Goal: Task Accomplishment & Management: Manage account settings

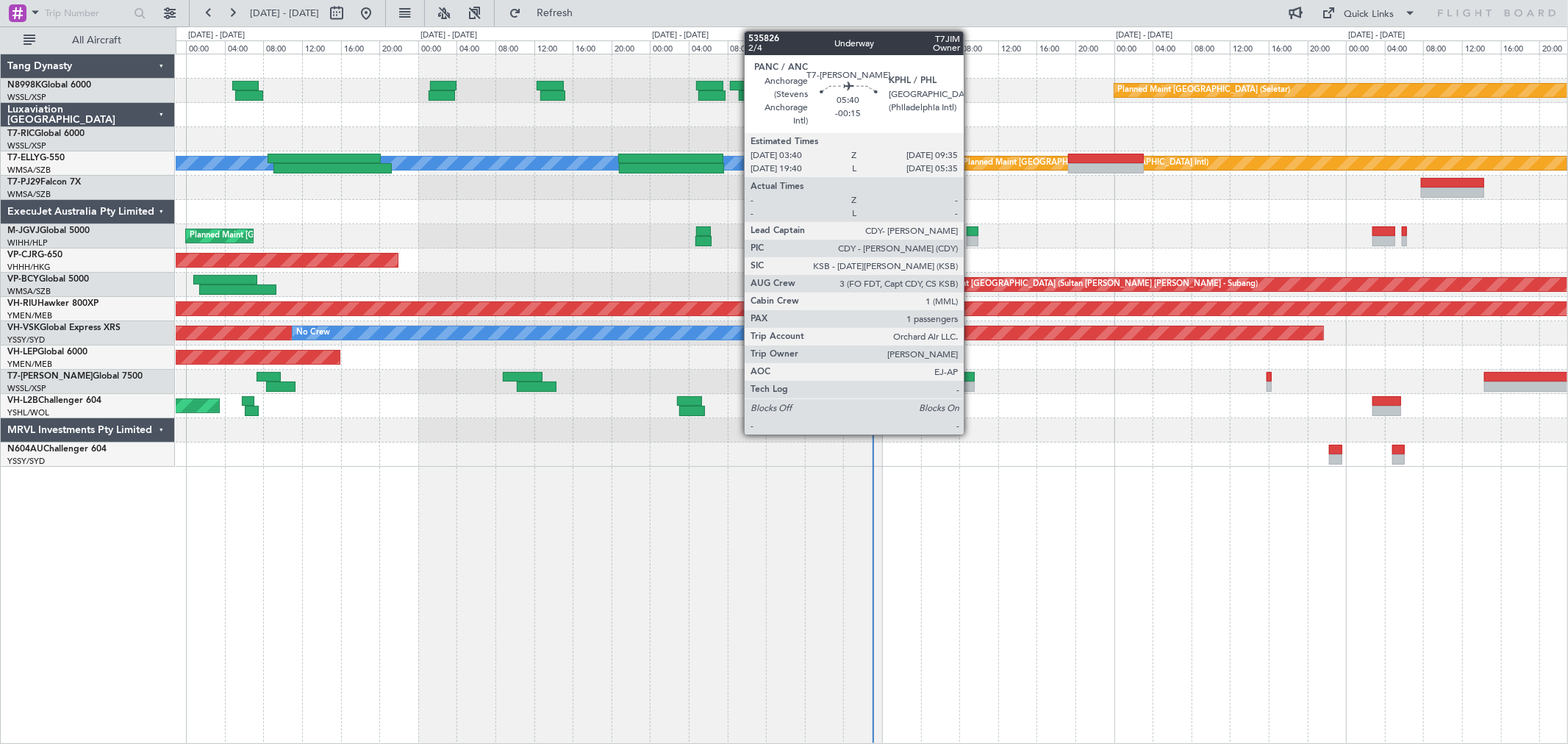
click at [971, 384] on div at bounding box center [945, 386] width 57 height 10
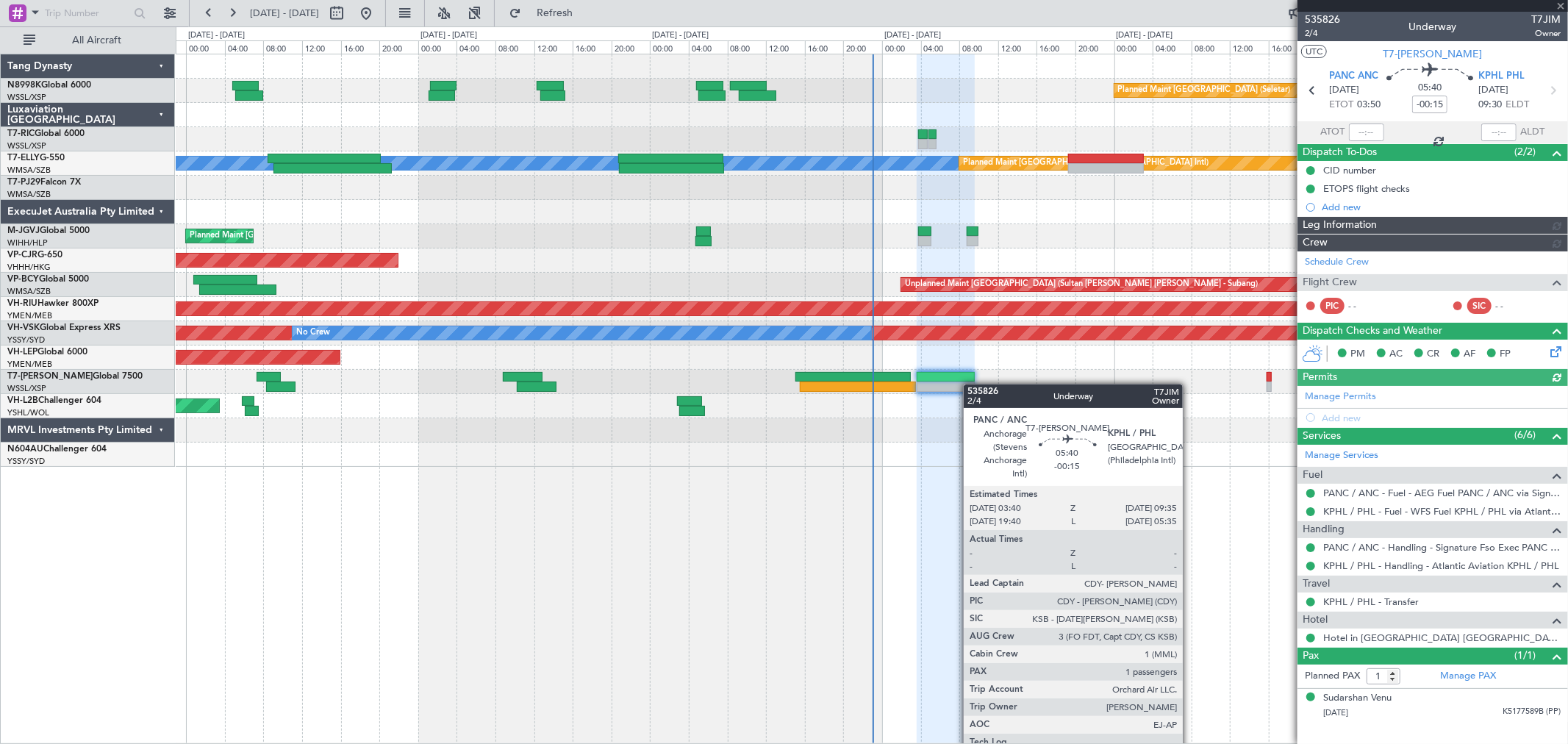
type input "[PERSON_NAME] (LEU)"
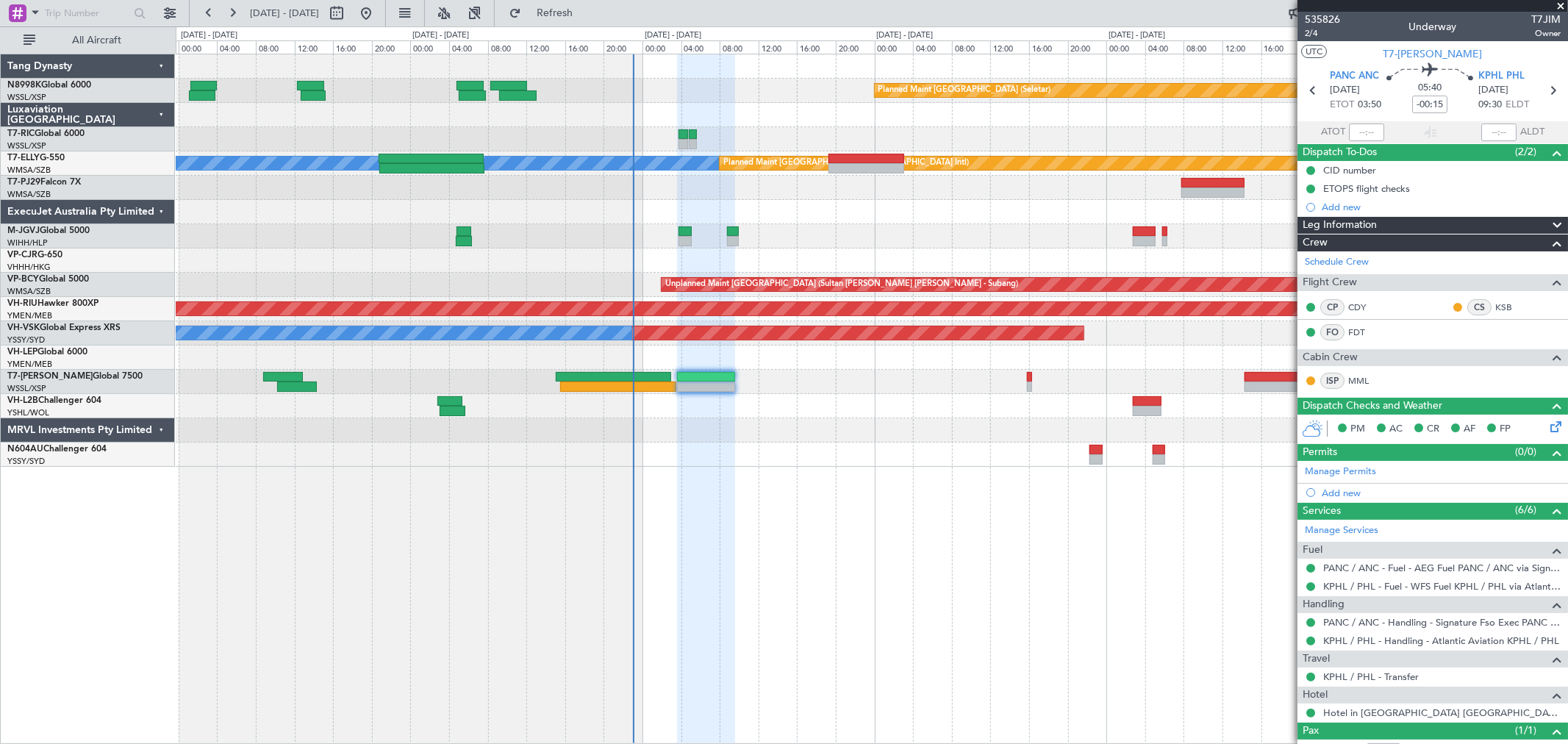
click at [851, 405] on div "Planned Maint [GEOGRAPHIC_DATA] (Seletar) [PERSON_NAME] Planned Maint [GEOGRAPH…" at bounding box center [872, 260] width 1392 height 412
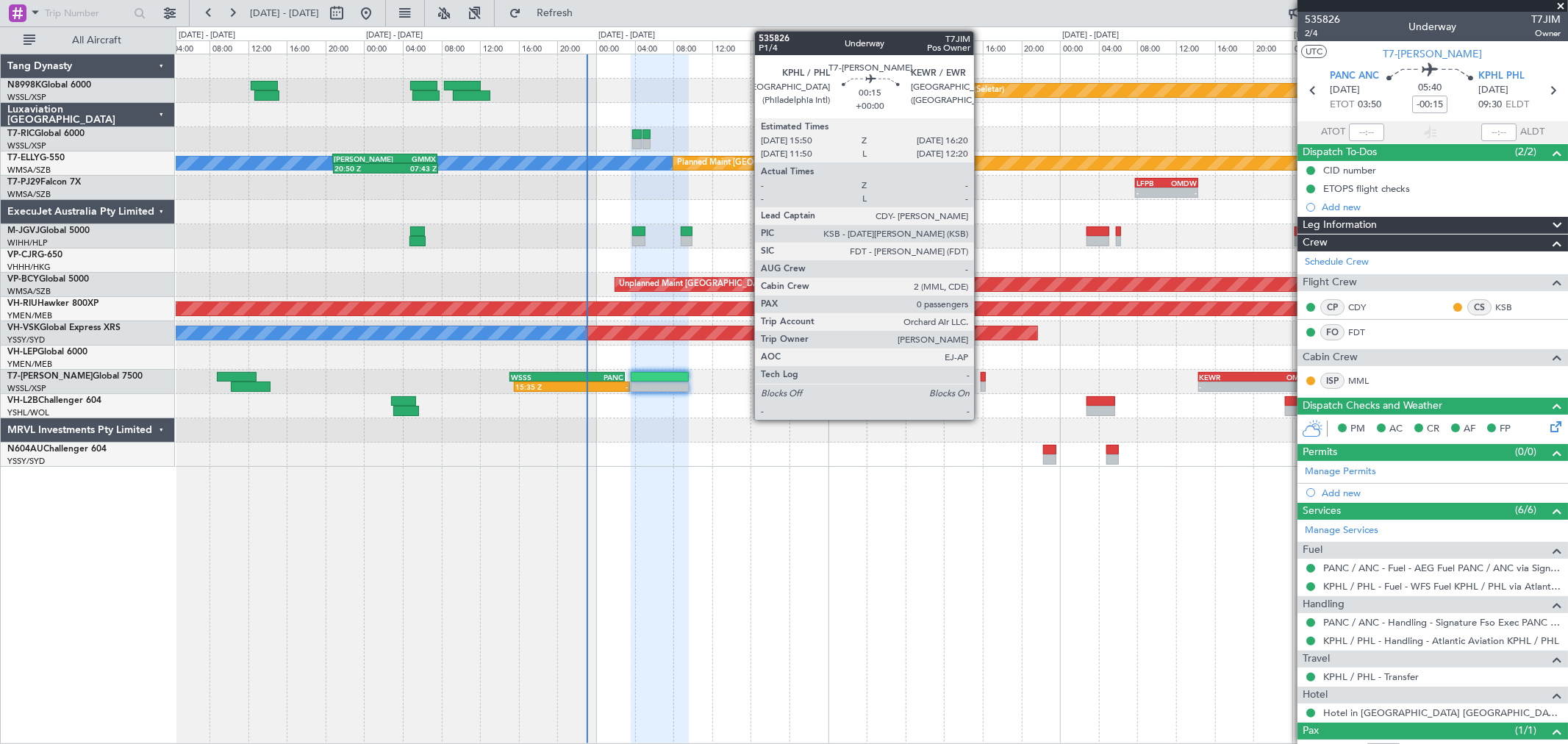
click at [982, 382] on div at bounding box center [983, 386] width 5 height 10
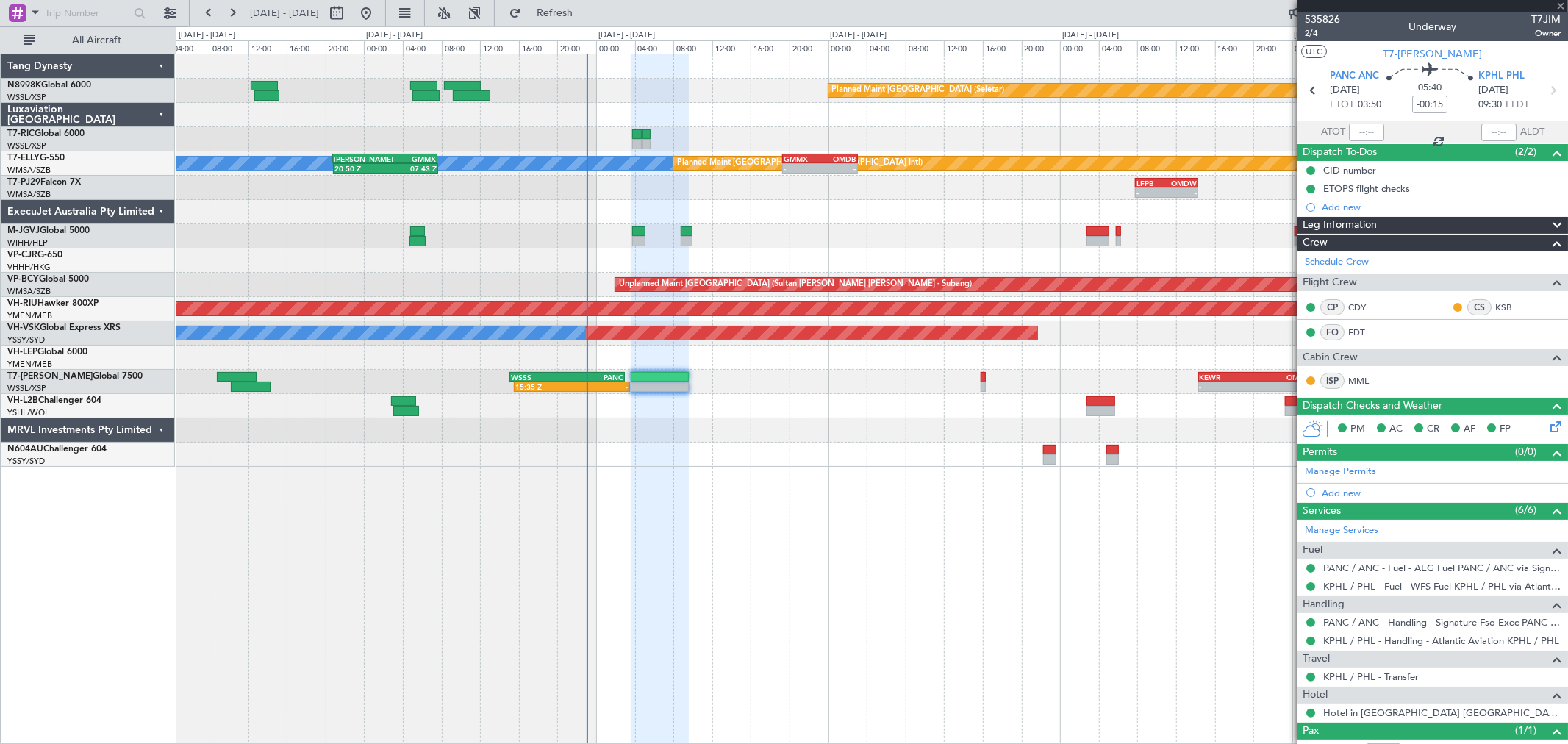
type input "0"
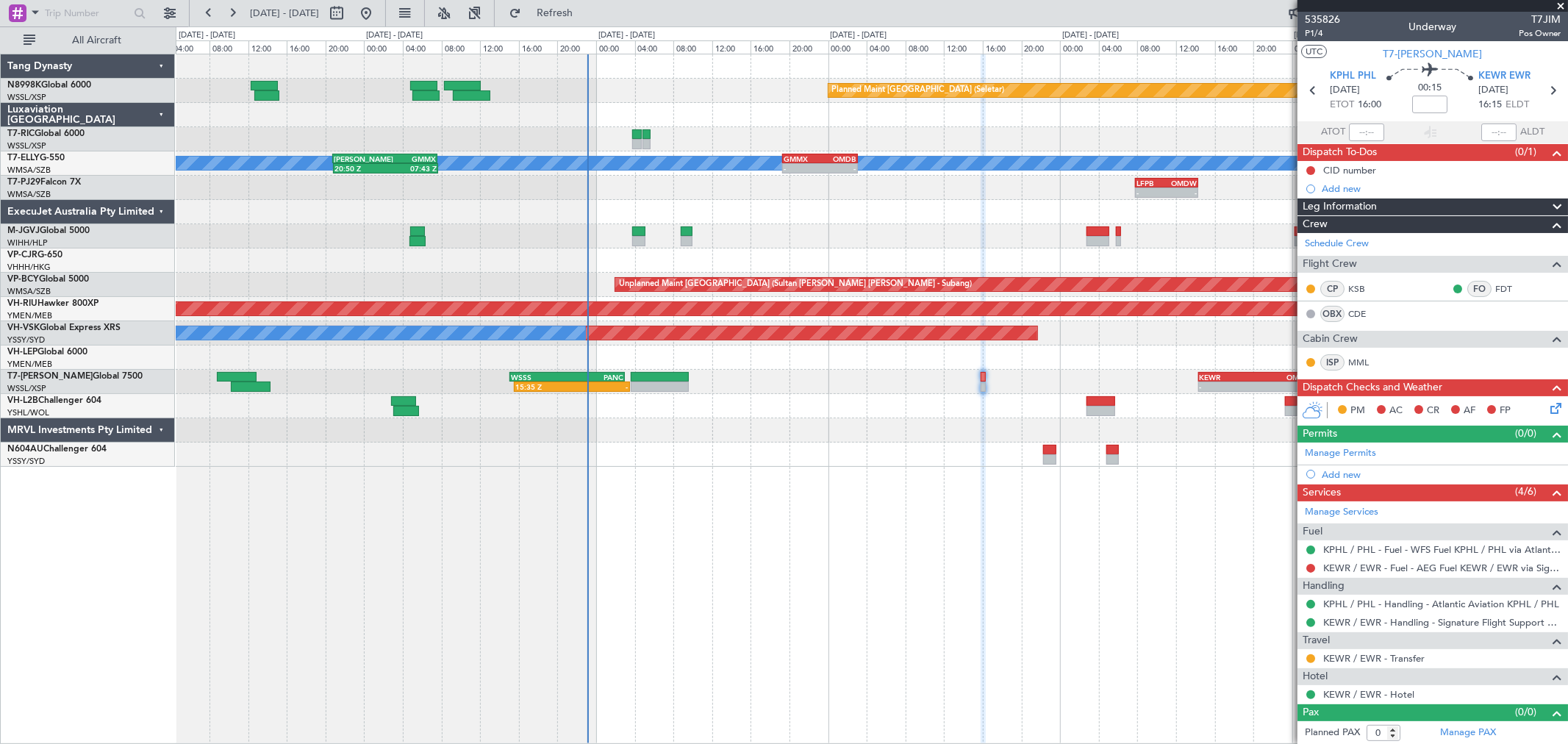
click at [641, 133] on div "Planned Maint [GEOGRAPHIC_DATA] (Seletar) Planned Maint [GEOGRAPHIC_DATA] ([GEO…" at bounding box center [872, 260] width 1392 height 412
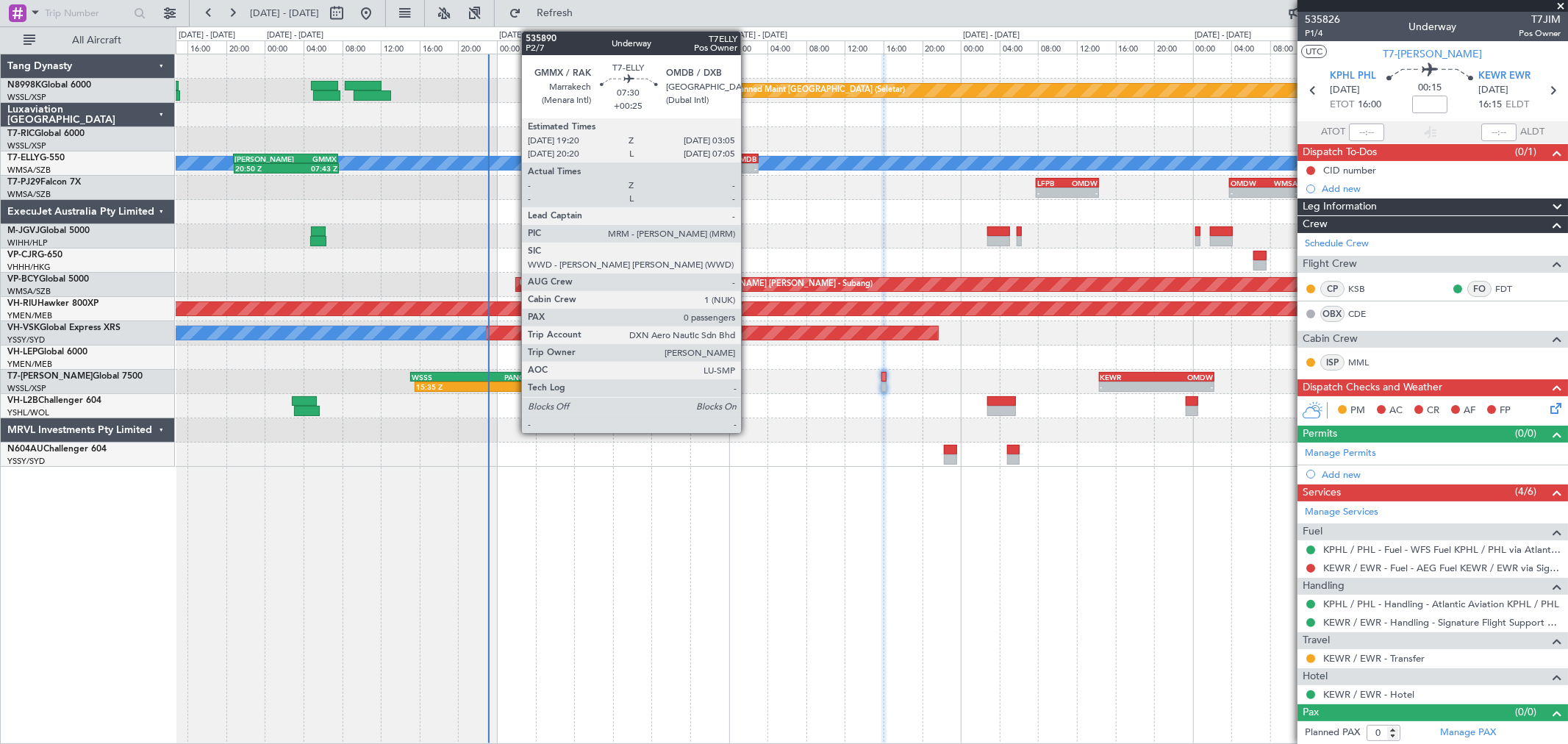
click at [748, 159] on div "OMDB" at bounding box center [738, 158] width 36 height 8
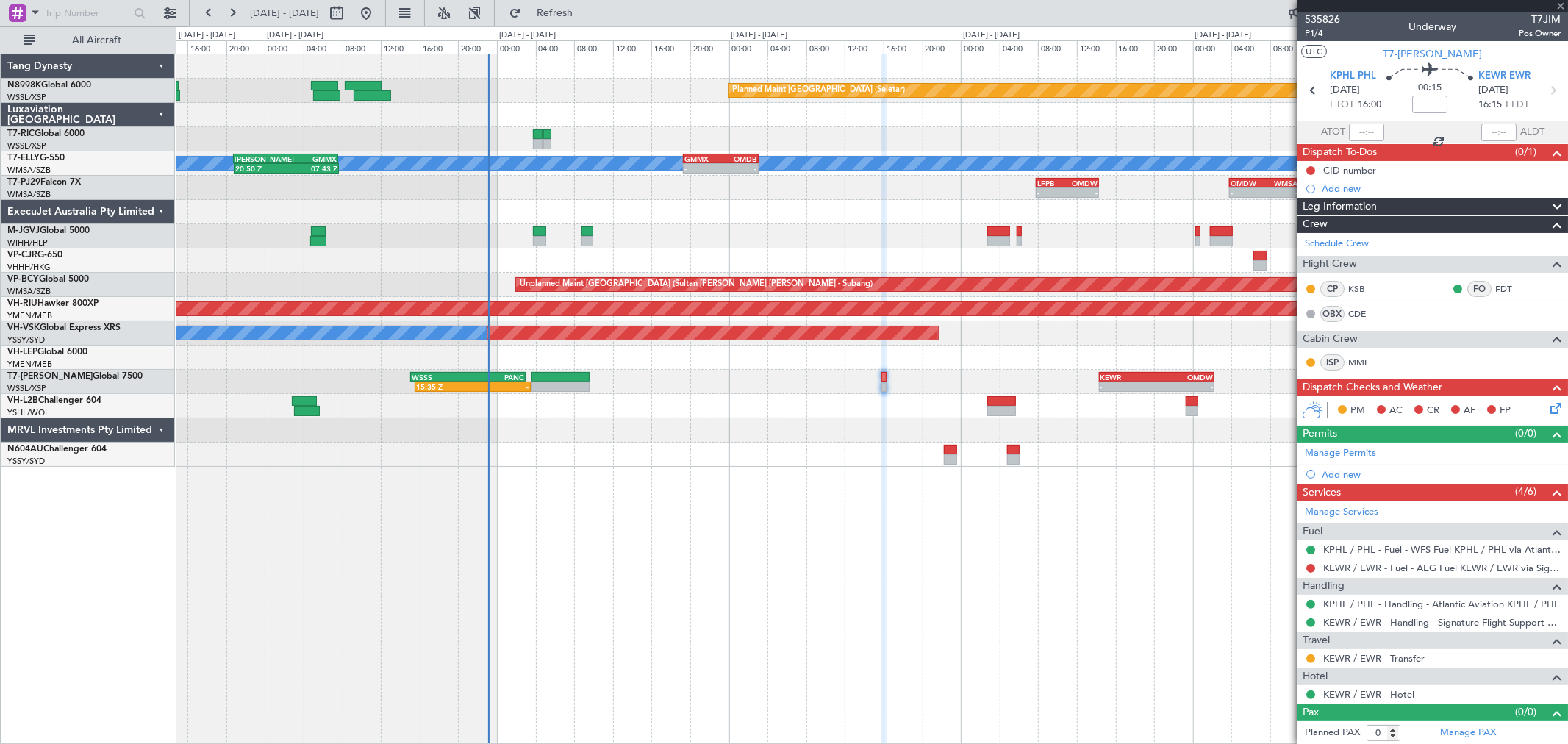
type input "+00:25"
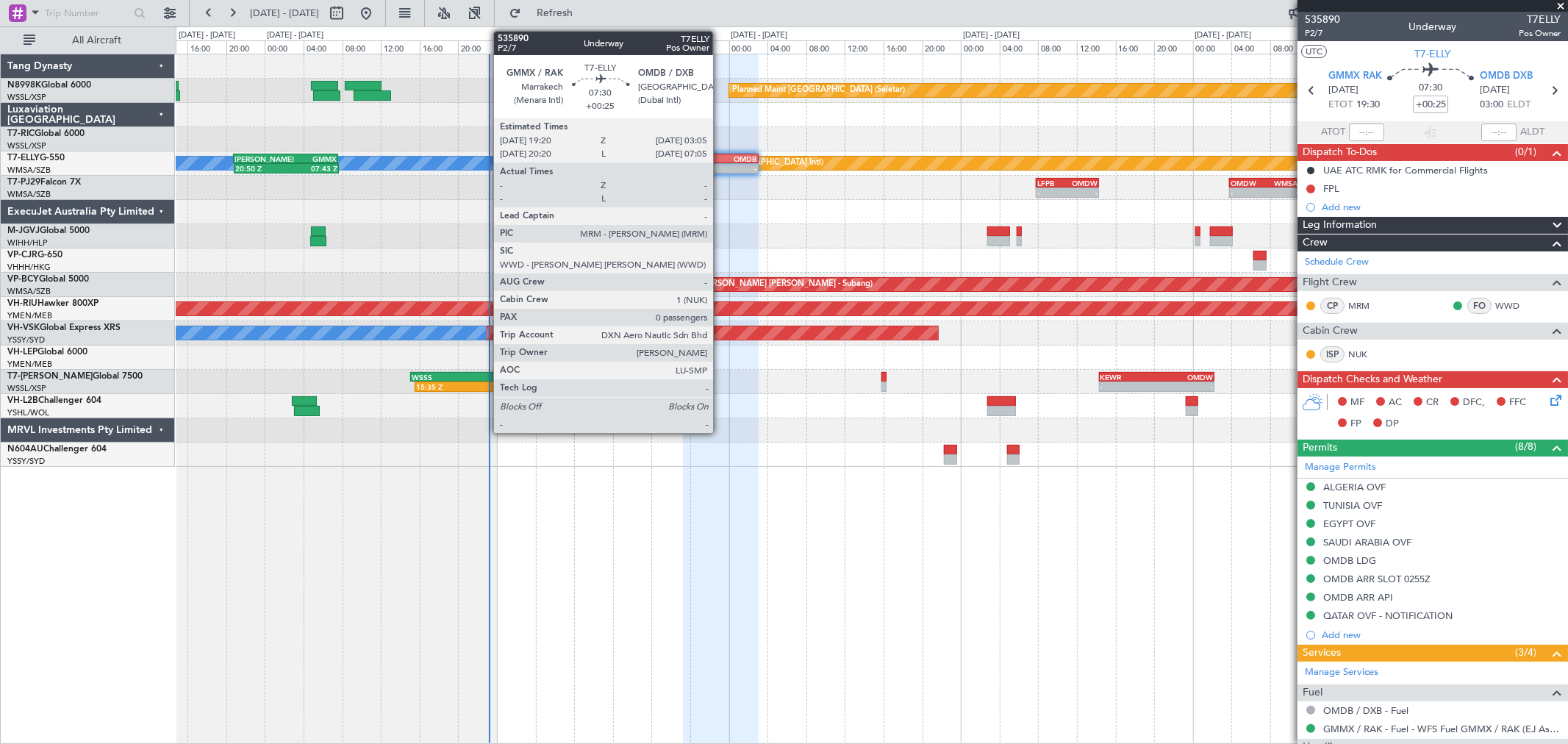
click at [720, 165] on div "-" at bounding box center [738, 168] width 36 height 8
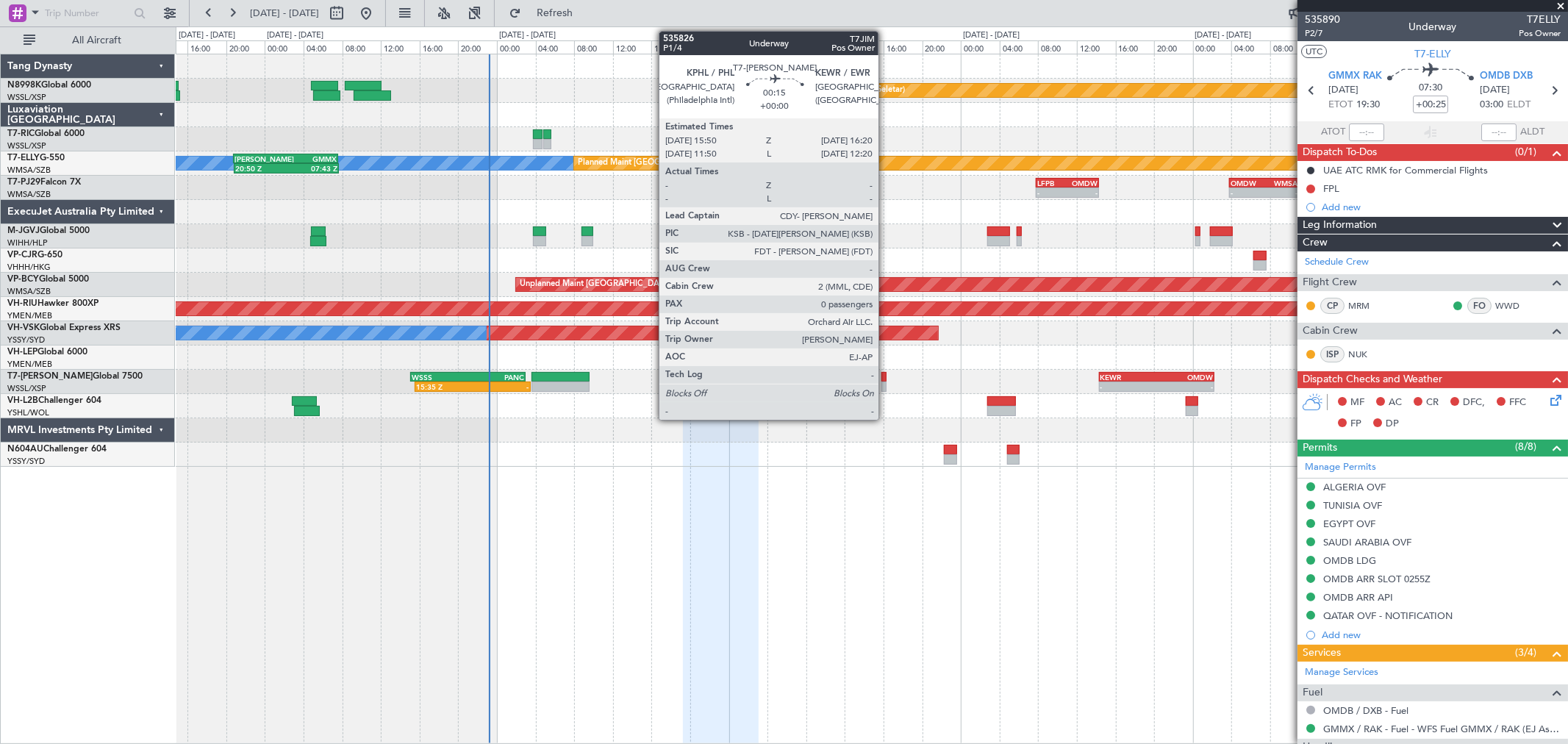
click at [886, 388] on div at bounding box center [883, 386] width 5 height 10
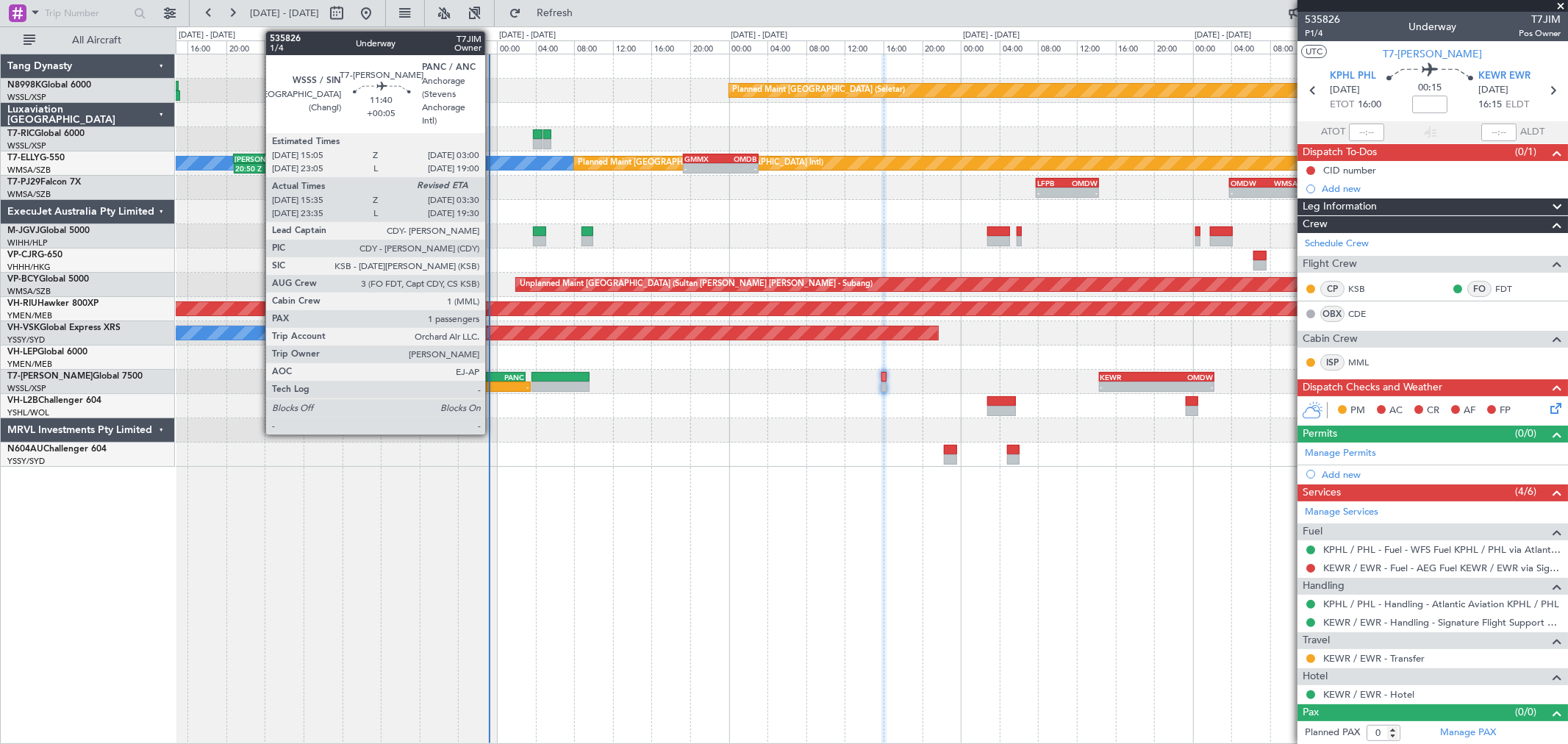
click at [493, 381] on div "15:35 Z -" at bounding box center [472, 386] width 115 height 10
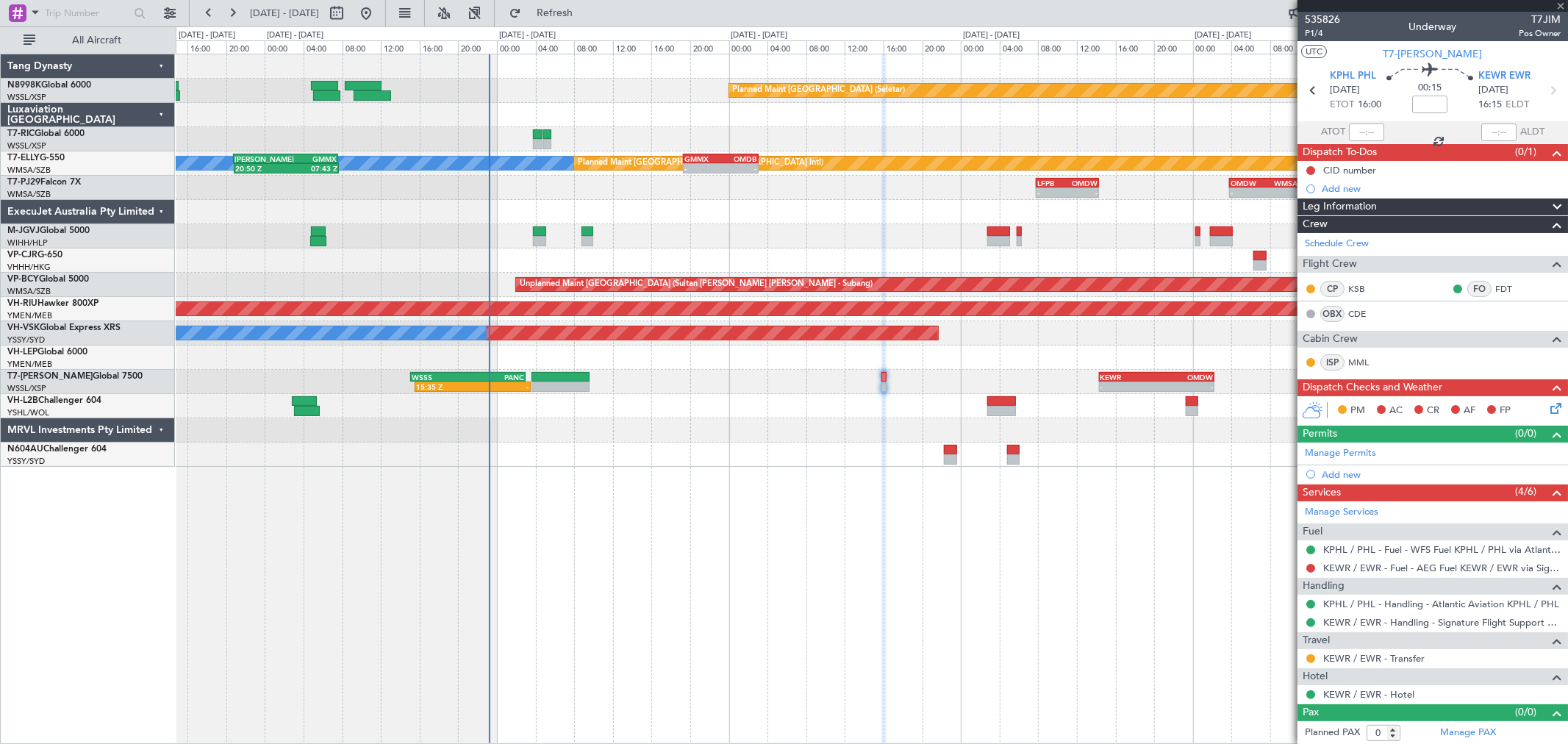
type input "+00:05"
type input "15:45"
type input "1"
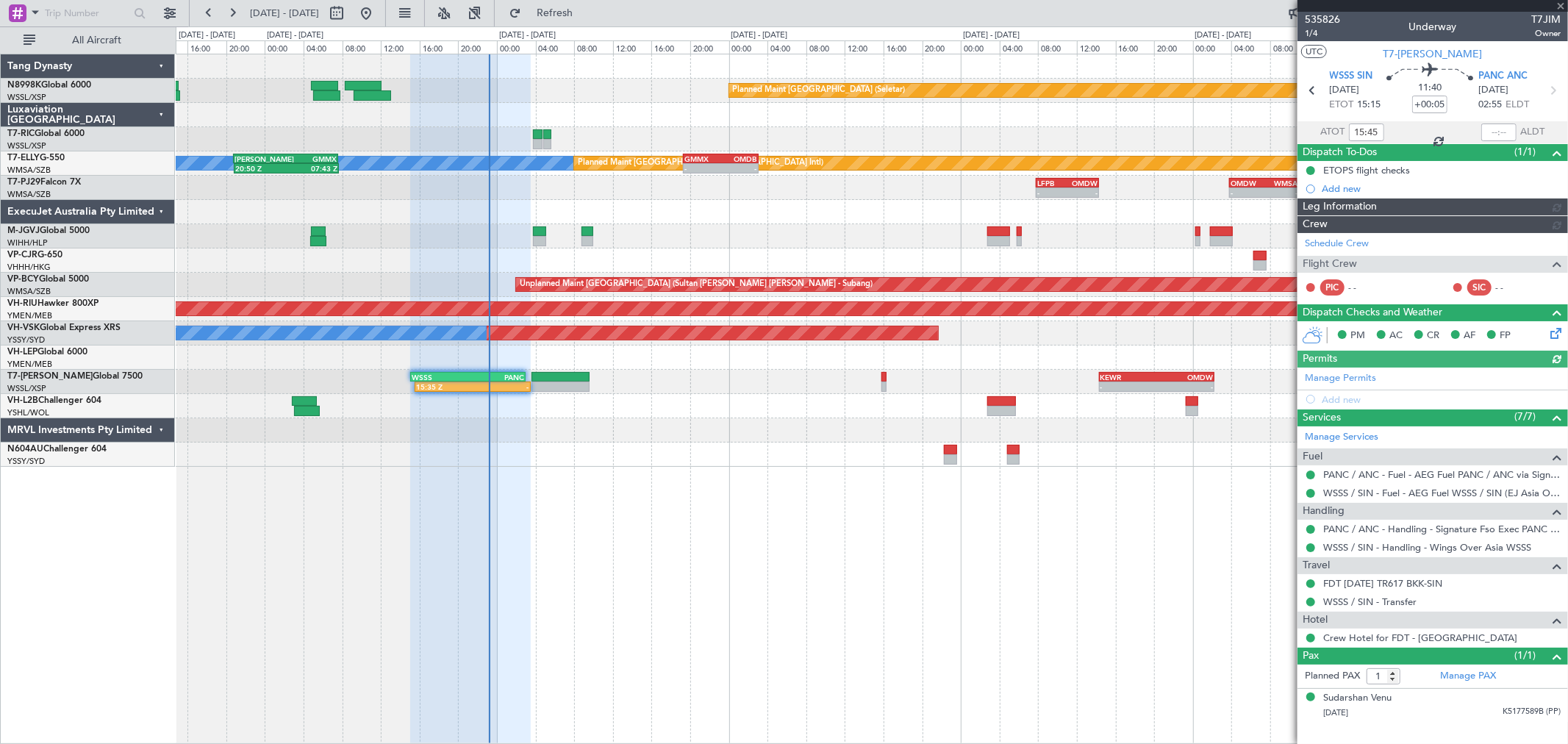
type input "[PERSON_NAME] (LEU)"
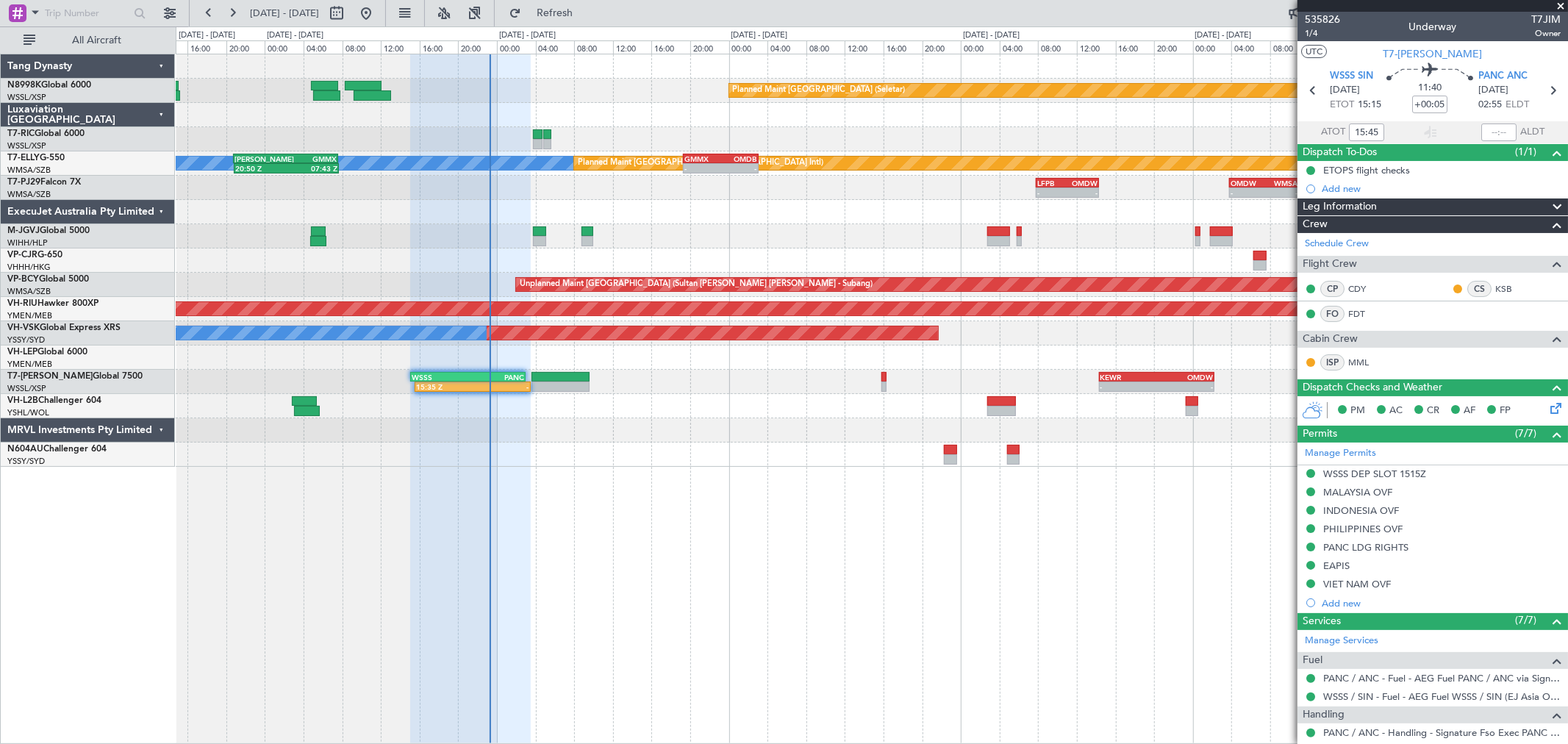
type input "[PERSON_NAME] (LEU)"
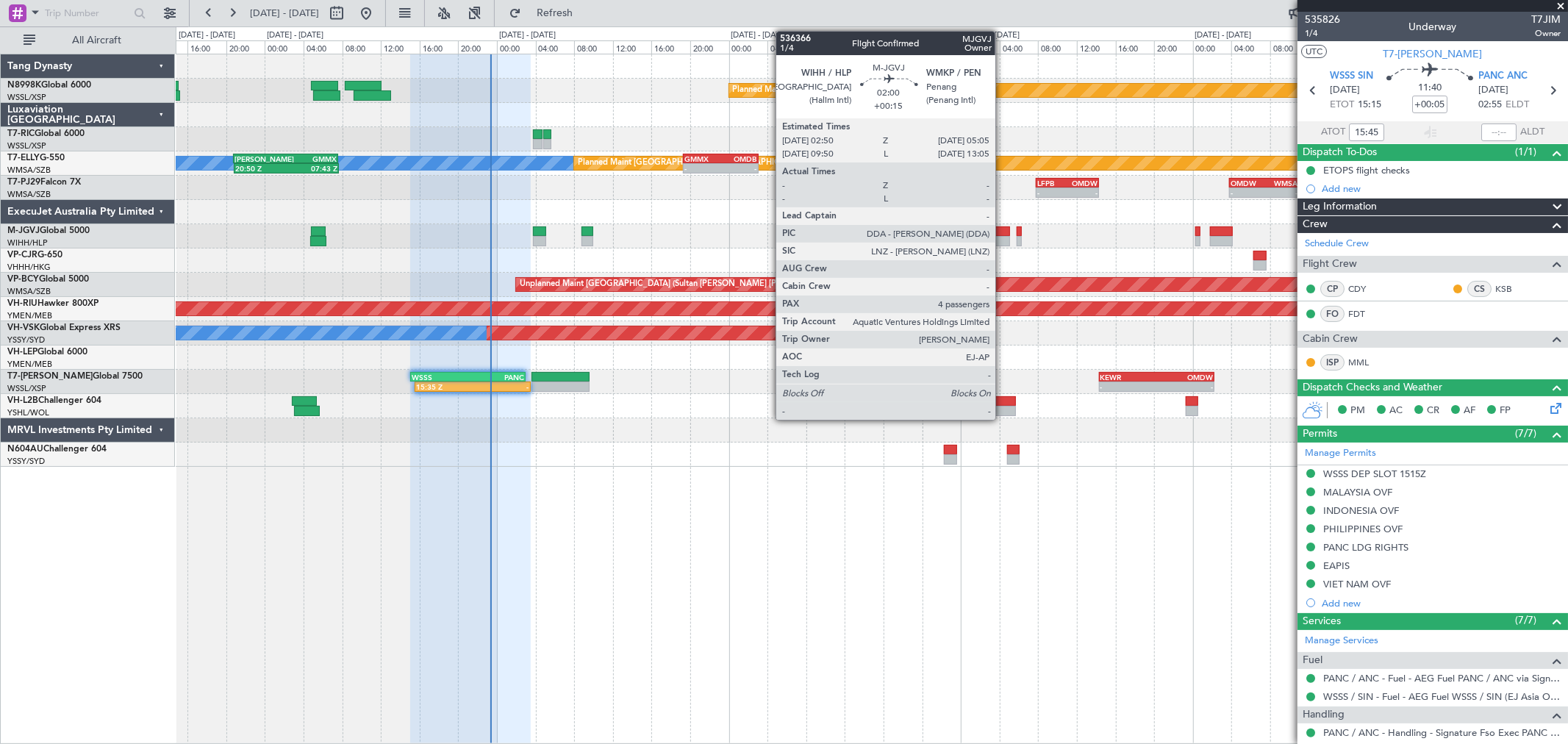
click at [1002, 227] on div at bounding box center [998, 231] width 22 height 10
type input "+00:15"
type input "4"
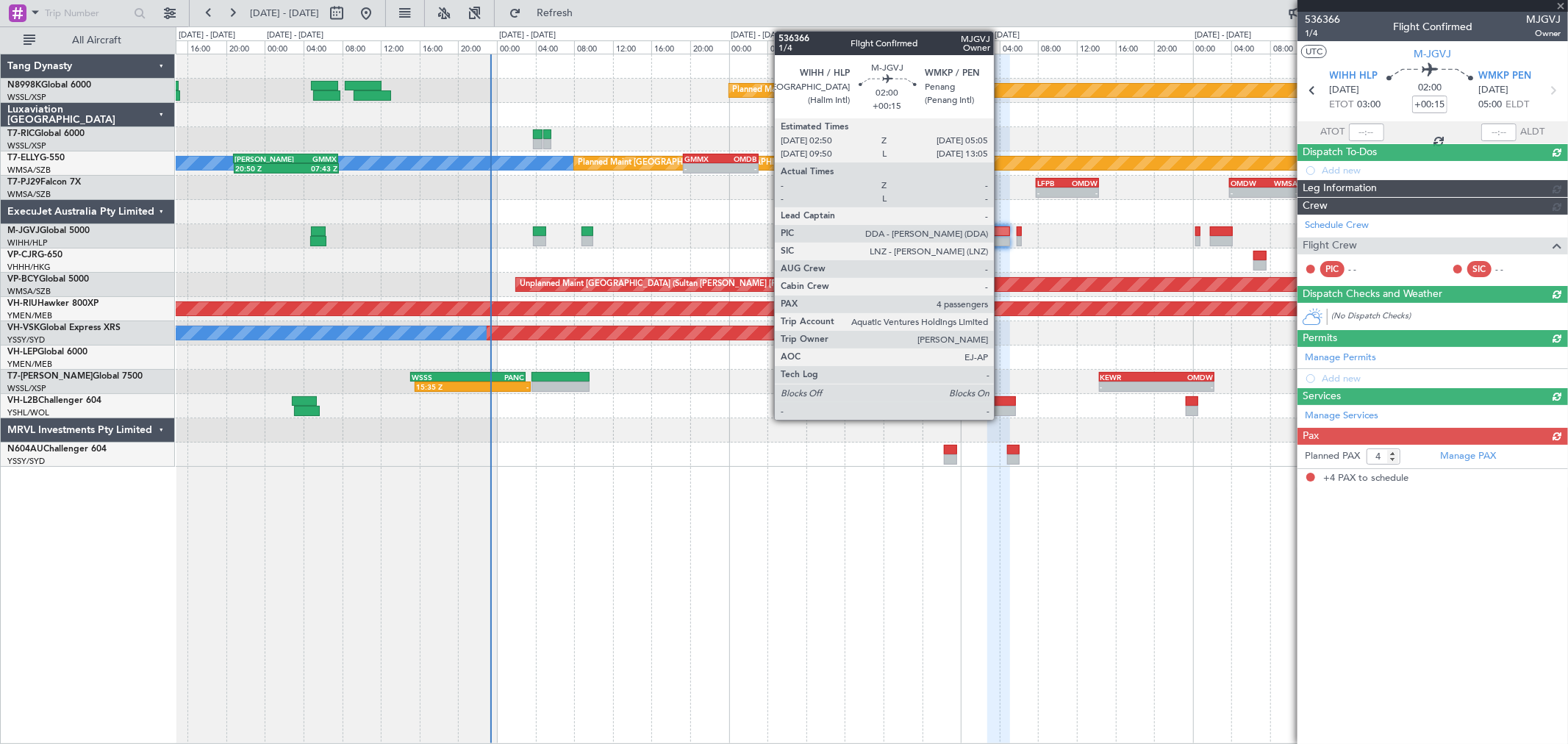
click at [1001, 231] on div at bounding box center [998, 231] width 22 height 10
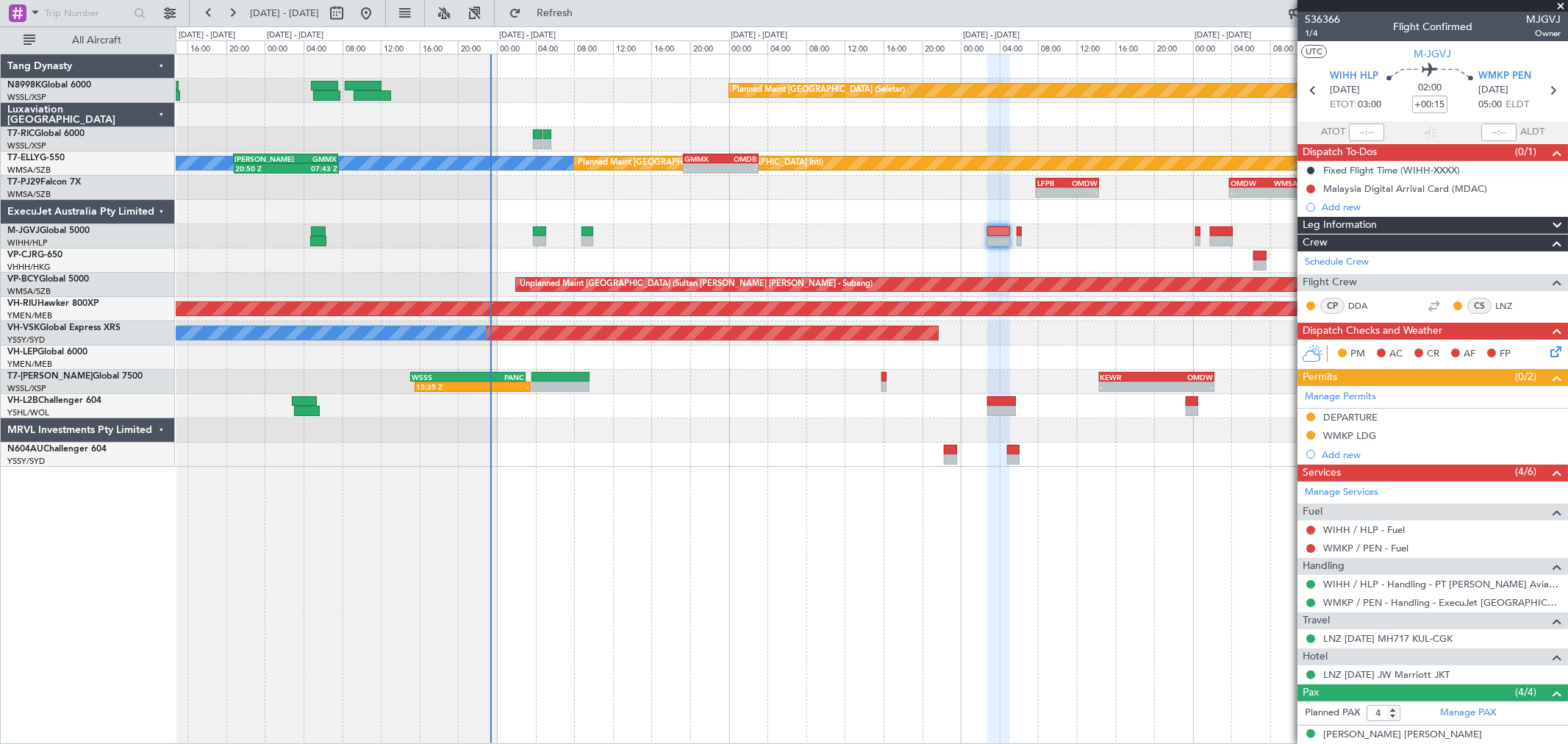
click at [1001, 231] on div at bounding box center [998, 231] width 22 height 10
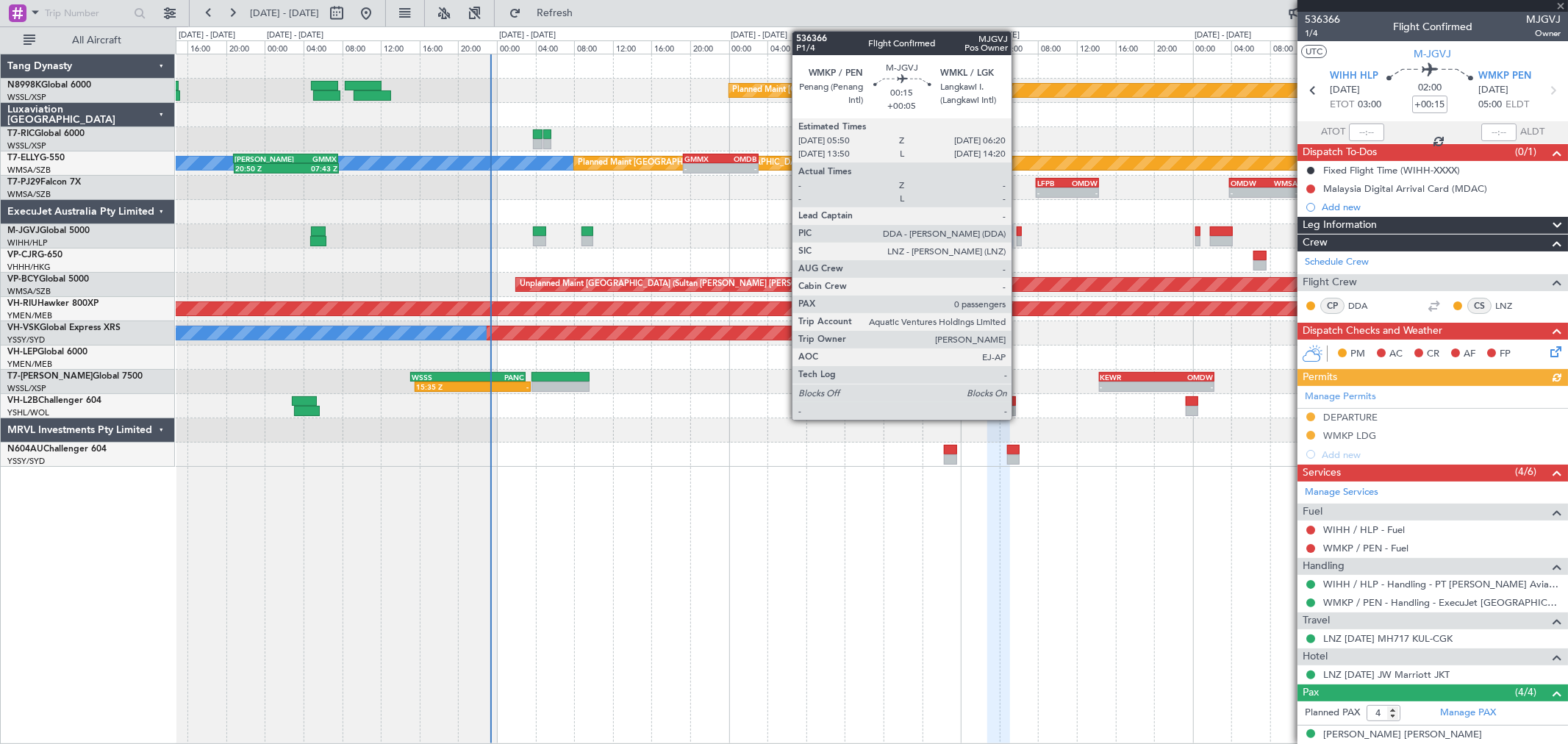
click at [1019, 234] on div at bounding box center [1018, 231] width 5 height 10
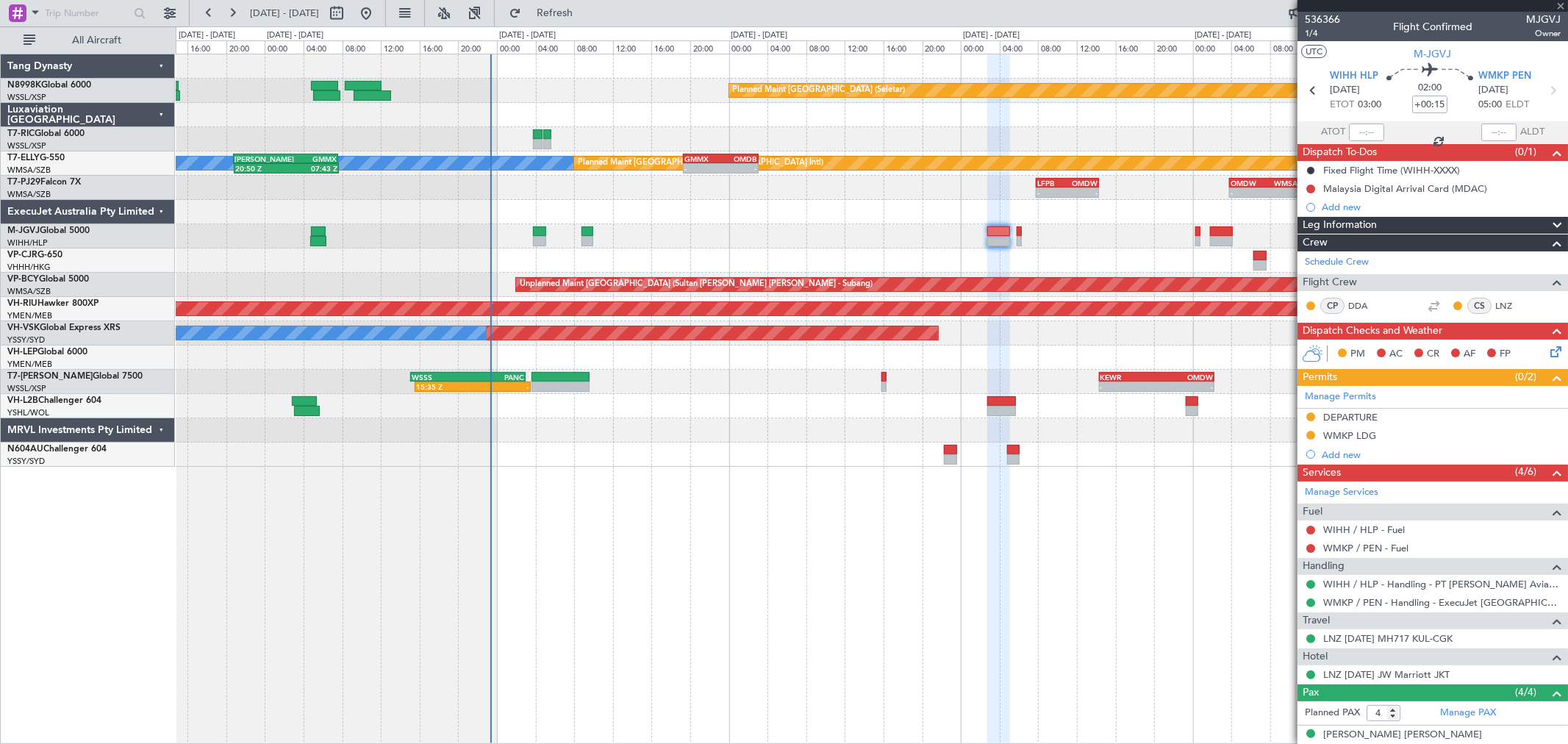
type input "+00:05"
type input "0"
